Goal: Information Seeking & Learning: Learn about a topic

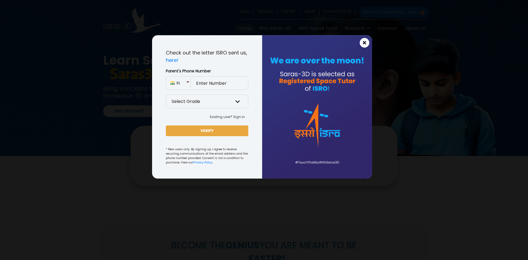
click at [362, 42] on button "×" at bounding box center [365, 43] width 10 height 10
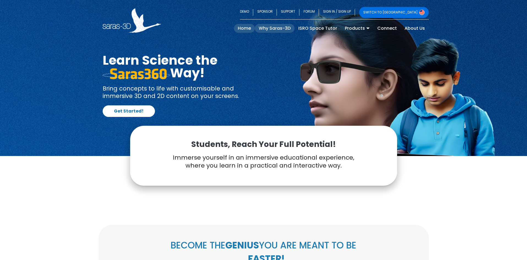
click at [283, 27] on link "Why Saras-3D" at bounding box center [275, 28] width 40 height 9
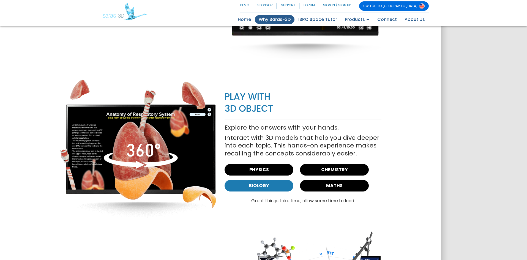
scroll to position [637, 0]
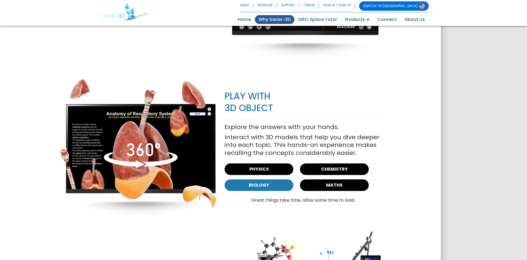
click at [263, 187] on link "BIOLOGY" at bounding box center [258, 185] width 69 height 12
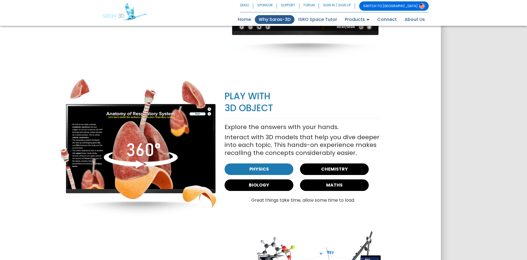
click at [260, 170] on link "PHYSICS" at bounding box center [258, 169] width 69 height 12
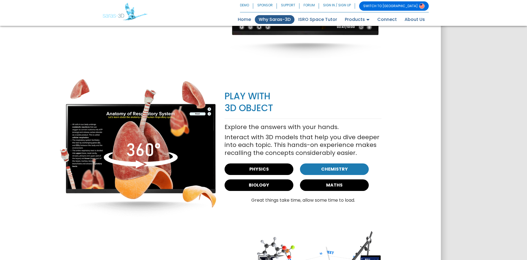
click at [344, 169] on link "CHEMISTRY" at bounding box center [334, 169] width 69 height 12
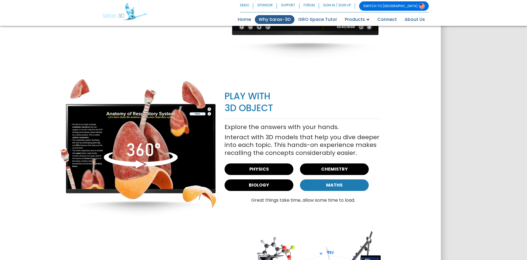
click at [325, 189] on link "MATHS" at bounding box center [334, 185] width 69 height 12
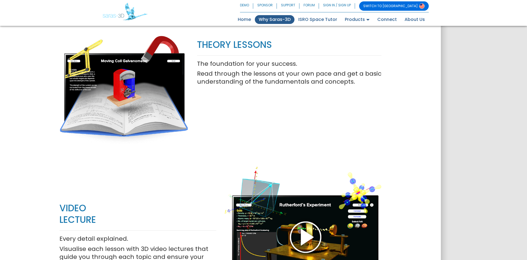
scroll to position [279, 0]
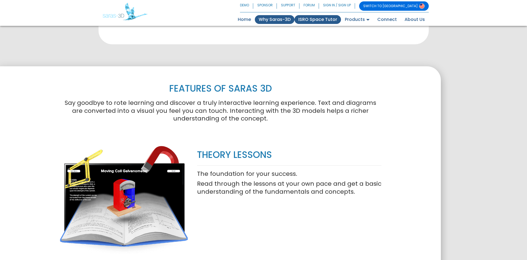
click at [326, 20] on link "ISRO Space Tutor" at bounding box center [317, 19] width 46 height 9
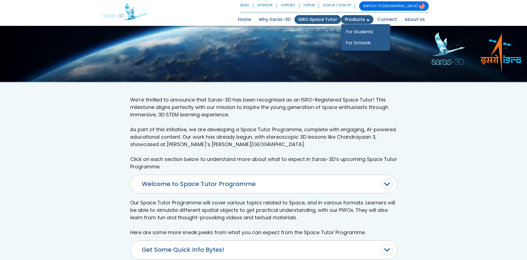
scroll to position [110, 0]
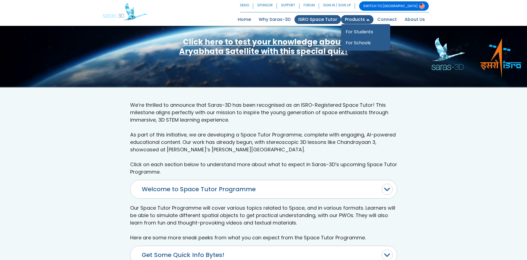
click at [354, 16] on link "Products" at bounding box center [357, 19] width 32 height 9
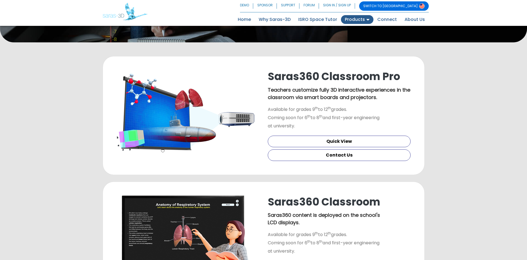
scroll to position [165, 0]
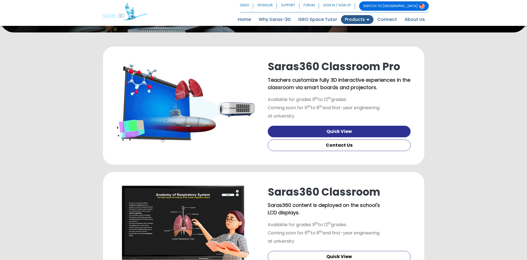
click at [331, 130] on link "Quick View" at bounding box center [339, 132] width 143 height 12
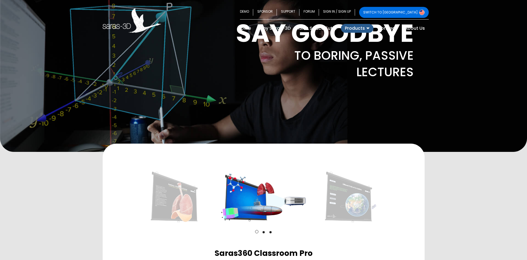
scroll to position [137, 0]
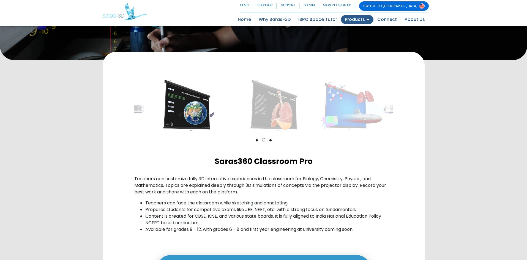
drag, startPoint x: 268, startPoint y: 120, endPoint x: 159, endPoint y: 117, distance: 108.7
click at [159, 117] on ul at bounding box center [190, 105] width 784 height 52
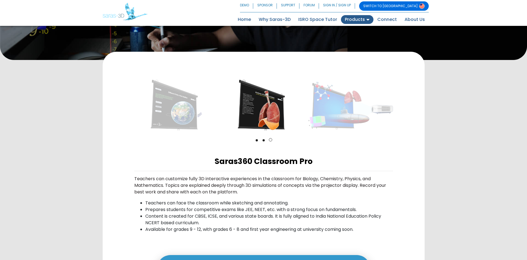
drag, startPoint x: 272, startPoint y: 121, endPoint x: 152, endPoint y: 121, distance: 119.6
click at [221, 121] on img at bounding box center [263, 105] width 84 height 52
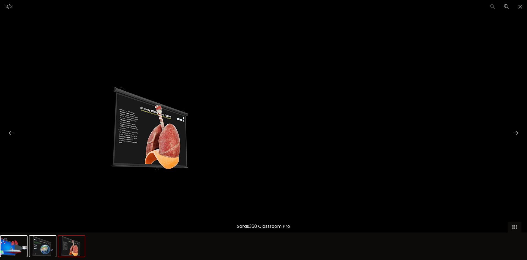
drag, startPoint x: 252, startPoint y: 149, endPoint x: 103, endPoint y: 148, distance: 149.0
click at [103, 150] on img at bounding box center [153, 128] width 137 height 85
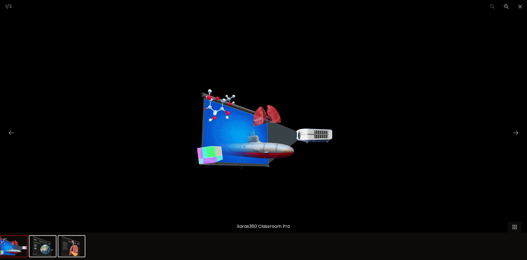
drag, startPoint x: 317, startPoint y: 172, endPoint x: 90, endPoint y: 143, distance: 229.0
click at [98, 145] on div at bounding box center [263, 130] width 527 height 260
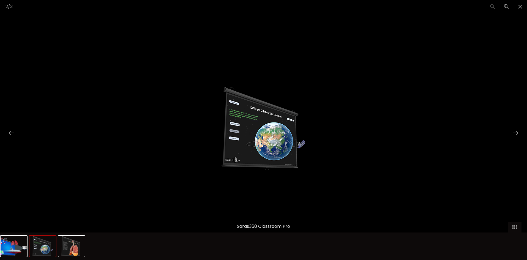
drag, startPoint x: 162, startPoint y: 148, endPoint x: 210, endPoint y: 152, distance: 47.7
click at [182, 155] on div at bounding box center [263, 130] width 527 height 260
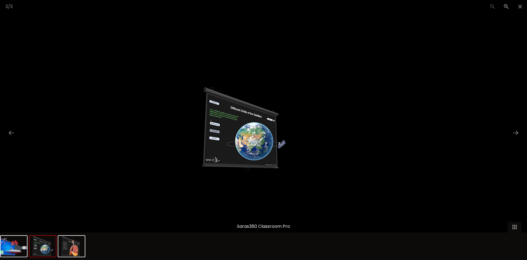
drag, startPoint x: 226, startPoint y: 155, endPoint x: 223, endPoint y: 155, distance: 2.8
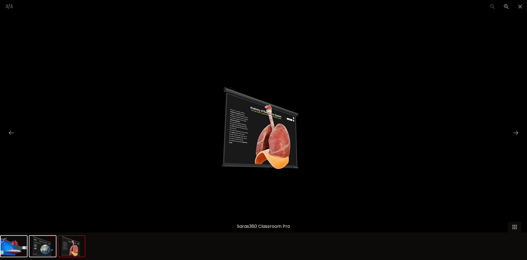
drag, startPoint x: 232, startPoint y: 149, endPoint x: 179, endPoint y: 163, distance: 53.9
click at [178, 163] on div at bounding box center [263, 130] width 527 height 260
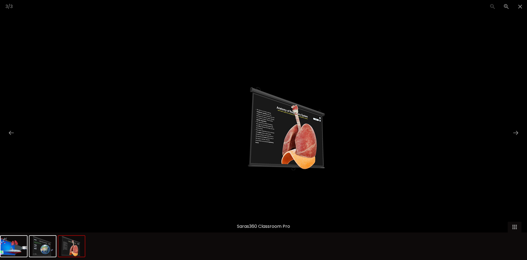
drag, startPoint x: 217, startPoint y: 160, endPoint x: 230, endPoint y: 158, distance: 13.6
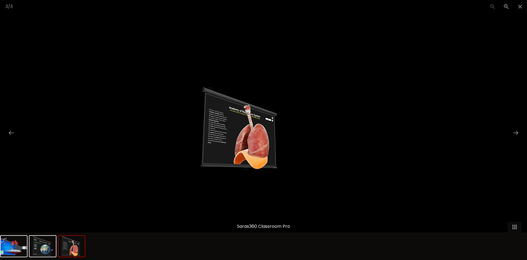
drag, startPoint x: 244, startPoint y: 150, endPoint x: 229, endPoint y: 150, distance: 16.0
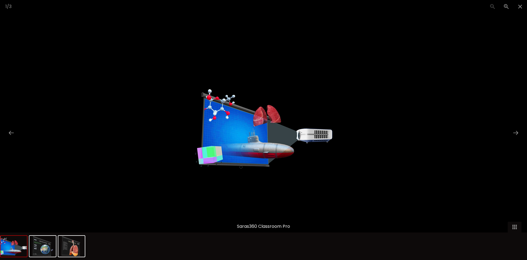
drag, startPoint x: 229, startPoint y: 150, endPoint x: 18, endPoint y: 147, distance: 210.1
click at [18, 147] on div at bounding box center [263, 130] width 527 height 260
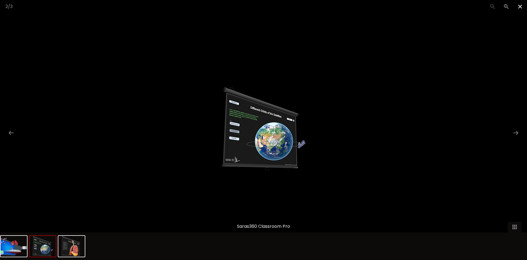
click at [516, 8] on span at bounding box center [520, 6] width 14 height 13
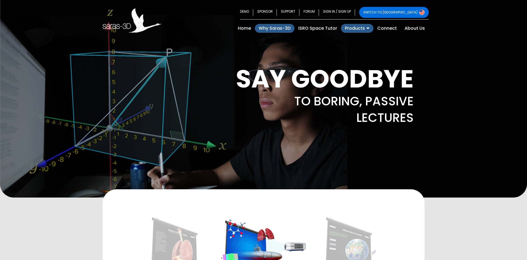
click at [273, 27] on link "Why Saras-3D" at bounding box center [275, 28] width 40 height 9
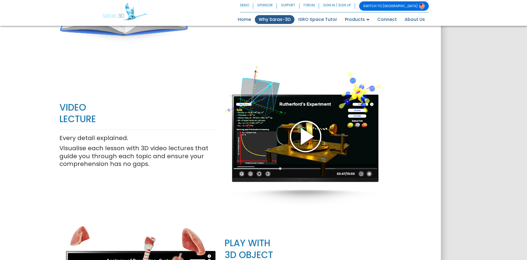
scroll to position [522, 0]
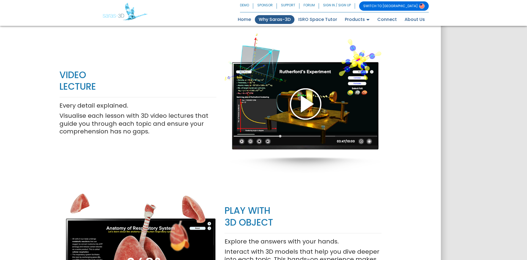
click at [306, 106] on div at bounding box center [302, 103] width 157 height 179
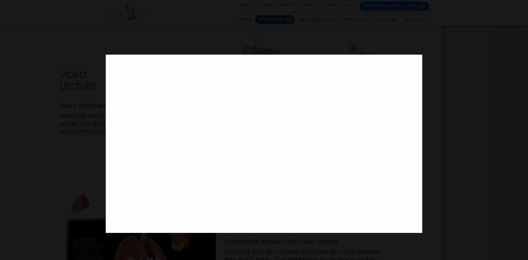
click at [470, 65] on div at bounding box center [264, 130] width 528 height 260
